Goal: Find specific page/section: Find specific page/section

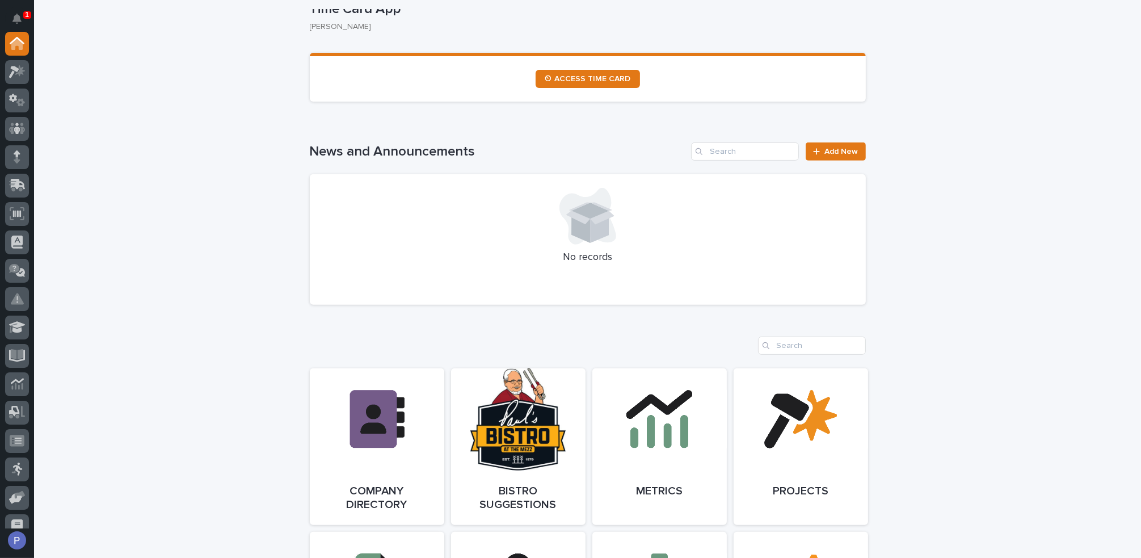
scroll to position [794, 0]
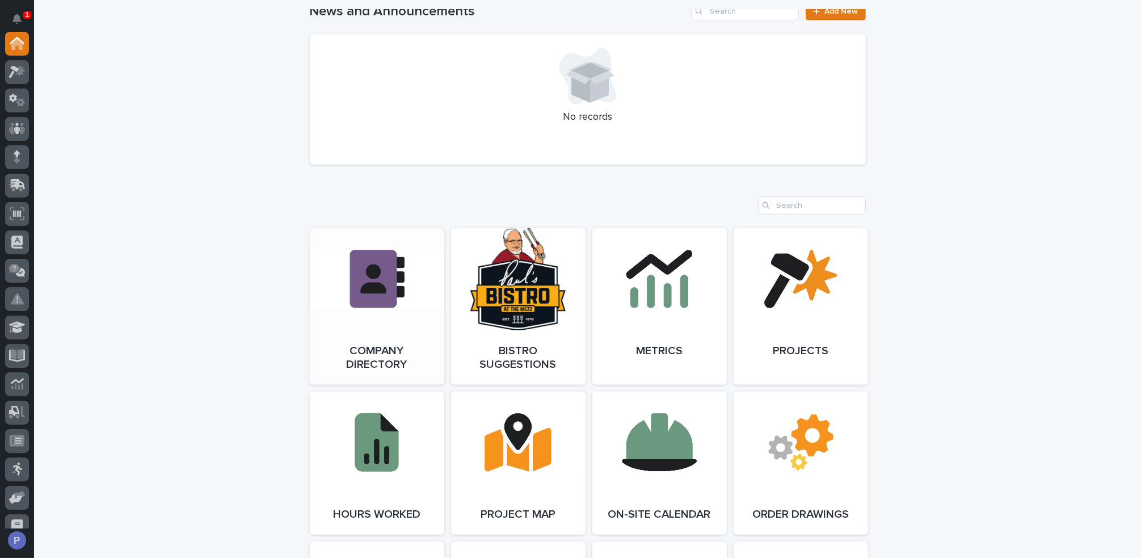
click at [366, 301] on link "Open Link" at bounding box center [377, 306] width 134 height 157
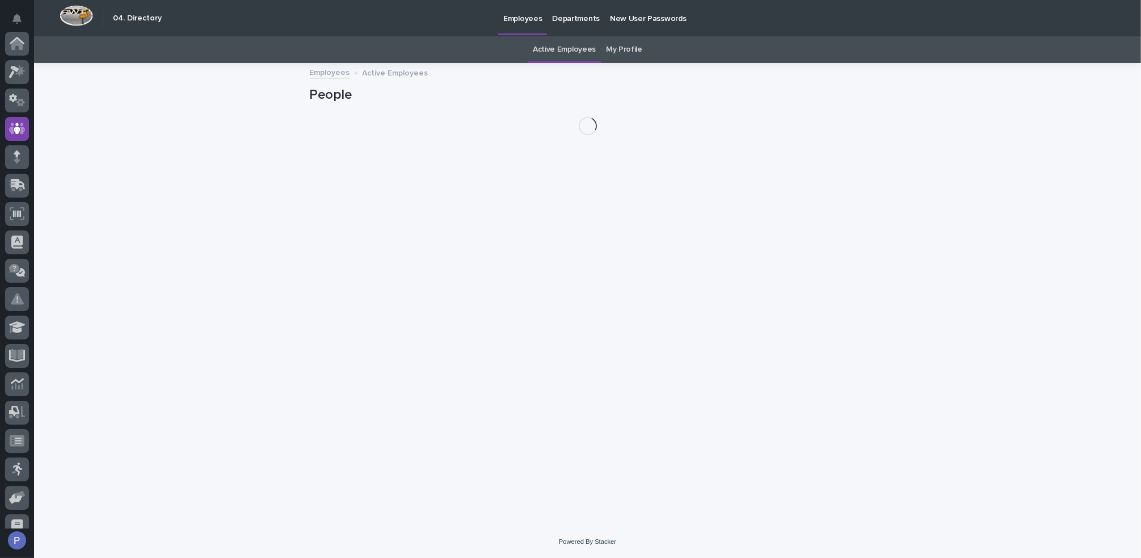
scroll to position [85, 0]
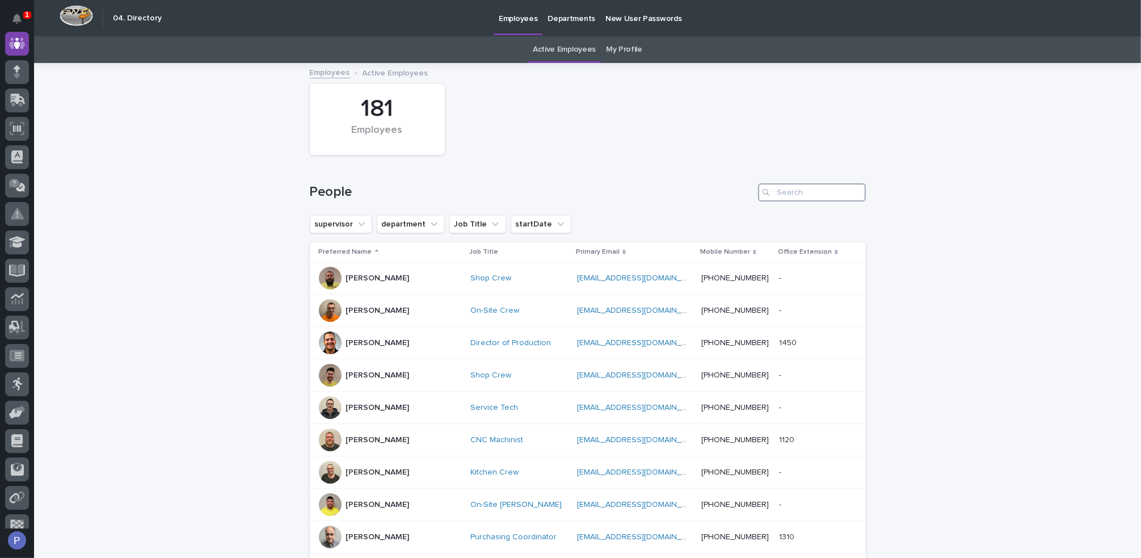
click at [784, 192] on input "Search" at bounding box center [812, 192] width 108 height 18
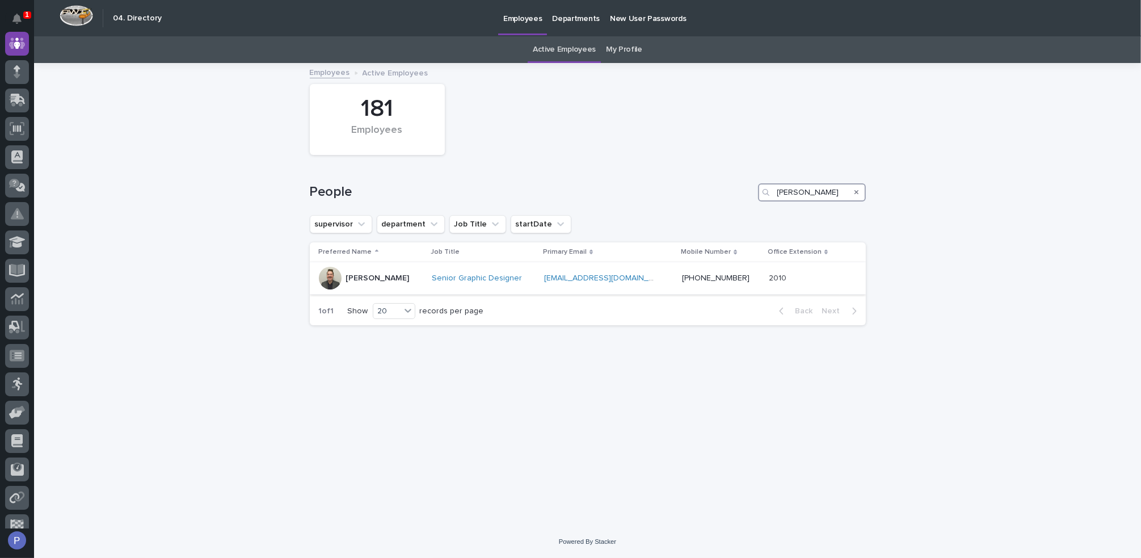
type input "[PERSON_NAME]"
click at [400, 277] on p "[PERSON_NAME]" at bounding box center [378, 278] width 64 height 10
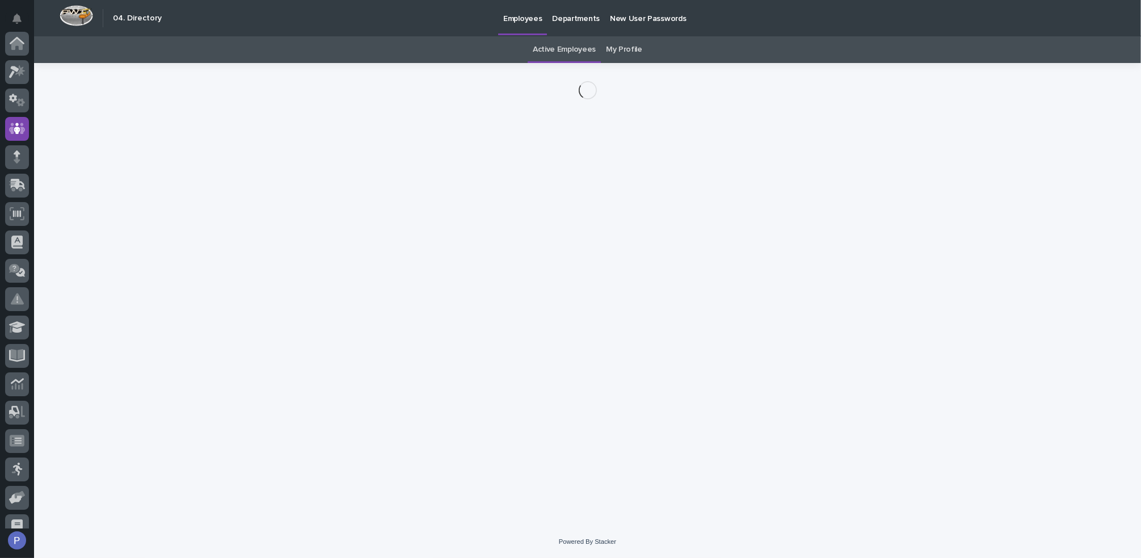
scroll to position [85, 0]
